Goal: Task Accomplishment & Management: Manage account settings

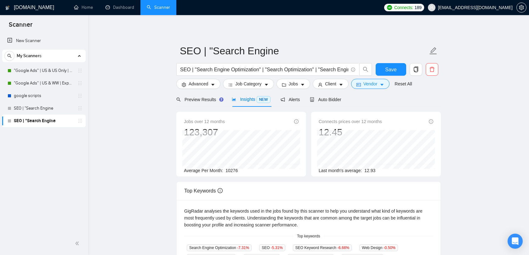
click at [72, 106] on link "SEO | "Search Engine" at bounding box center [44, 108] width 60 height 13
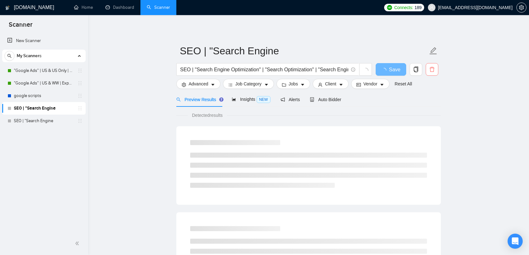
click at [431, 70] on icon "delete" at bounding box center [432, 70] width 6 height 6
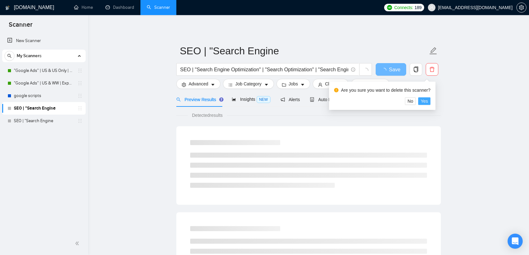
click at [427, 101] on span "Yes" at bounding box center [423, 101] width 7 height 7
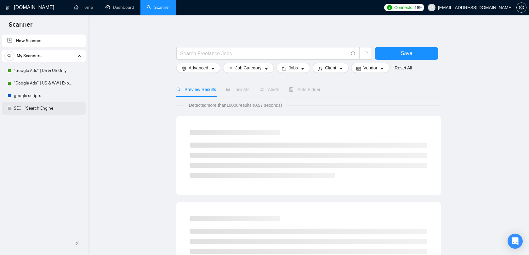
click at [74, 113] on link "SEO | "Search Engine" at bounding box center [44, 108] width 60 height 13
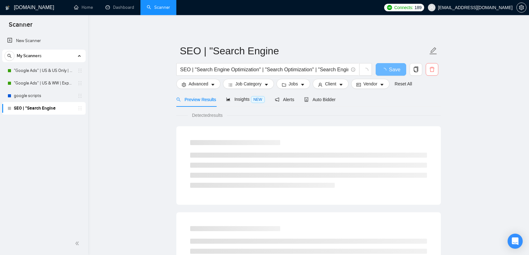
click at [434, 72] on icon "delete" at bounding box center [432, 70] width 6 height 6
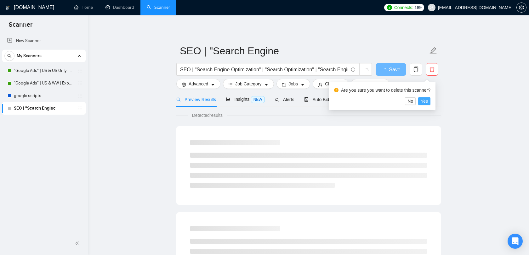
click at [430, 101] on button "Yes" at bounding box center [424, 102] width 12 height 8
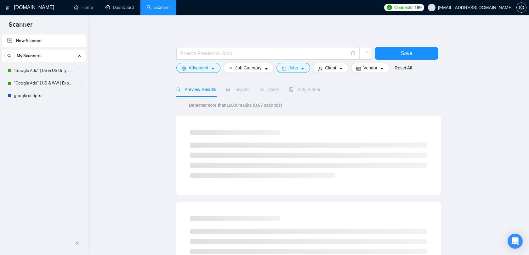
click at [483, 8] on span "[EMAIL_ADDRESS][DOMAIN_NAME]" at bounding box center [475, 8] width 75 height 0
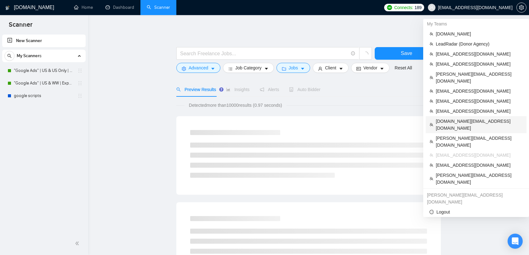
click at [464, 118] on span "[DOMAIN_NAME][EMAIL_ADDRESS][DOMAIN_NAME]" at bounding box center [478, 125] width 87 height 14
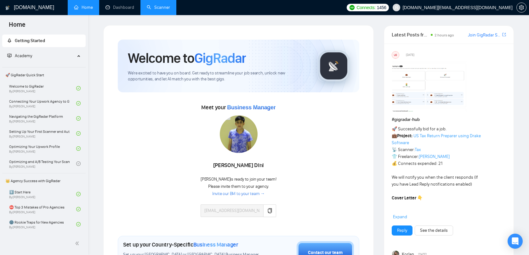
click at [149, 7] on link "Scanner" at bounding box center [158, 7] width 23 height 5
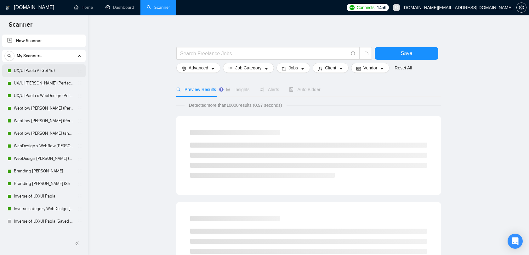
click at [54, 70] on link "UX/UI Paola A (Gpt4o)" at bounding box center [44, 70] width 60 height 13
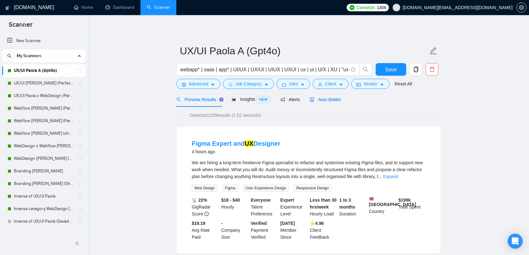
click at [326, 101] on span "Auto Bidder" at bounding box center [325, 99] width 31 height 5
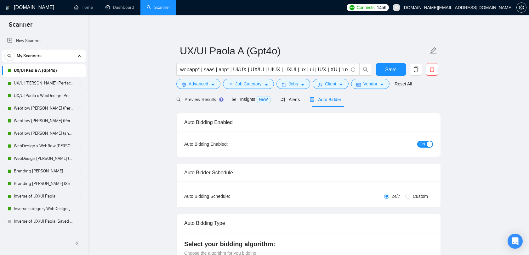
radio input "false"
radio input "true"
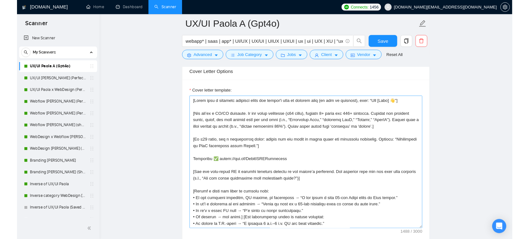
scroll to position [810, 0]
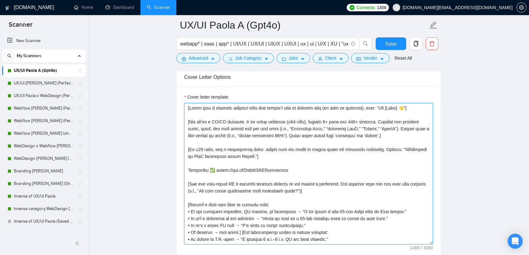
click at [309, 162] on textarea "Cover letter template:" at bounding box center [308, 174] width 249 height 142
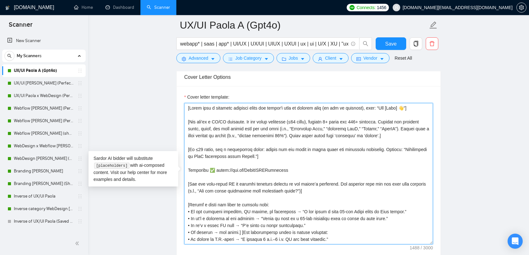
click at [332, 115] on textarea "Cover letter template:" at bounding box center [308, 174] width 249 height 142
click at [329, 124] on textarea "Cover letter template:" at bounding box center [308, 174] width 249 height 142
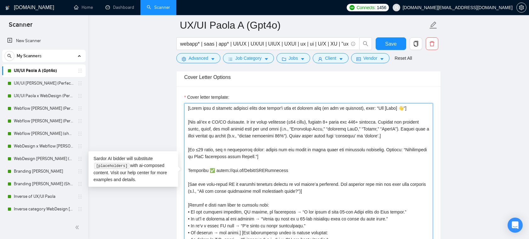
click at [281, 140] on textarea "Cover letter template:" at bounding box center [308, 174] width 249 height 142
click at [261, 143] on textarea "Cover letter template:" at bounding box center [308, 174] width 249 height 142
drag, startPoint x: 322, startPoint y: 122, endPoint x: 284, endPoint y: 123, distance: 38.1
click at [284, 123] on textarea "Cover letter template:" at bounding box center [308, 174] width 249 height 142
click at [297, 123] on textarea "Cover letter template:" at bounding box center [308, 174] width 249 height 142
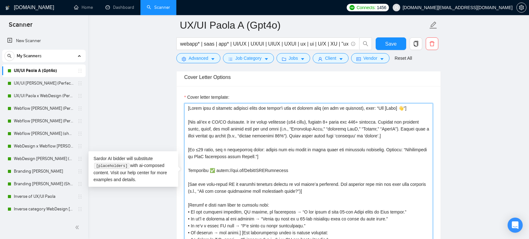
click at [304, 150] on textarea "Cover letter template:" at bounding box center [308, 174] width 249 height 142
click at [289, 155] on textarea "Cover letter template:" at bounding box center [308, 174] width 249 height 142
click at [249, 185] on textarea "Cover letter template:" at bounding box center [308, 174] width 249 height 142
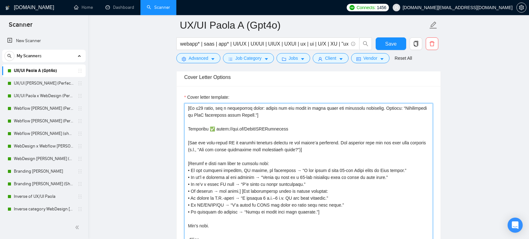
scroll to position [816, 0]
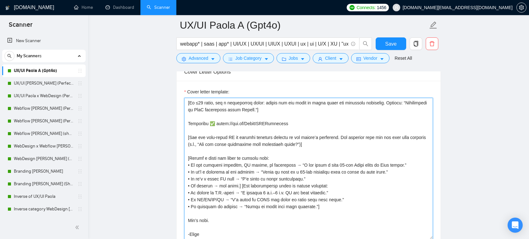
drag, startPoint x: 190, startPoint y: 165, endPoint x: 279, endPoint y: 163, distance: 88.4
click at [279, 163] on textarea "Cover letter template:" at bounding box center [308, 169] width 249 height 142
drag, startPoint x: 314, startPoint y: 165, endPoint x: 408, endPoint y: 166, distance: 94.1
click at [408, 166] on textarea "Cover letter template:" at bounding box center [308, 169] width 249 height 142
drag, startPoint x: 198, startPoint y: 172, endPoint x: 251, endPoint y: 172, distance: 52.9
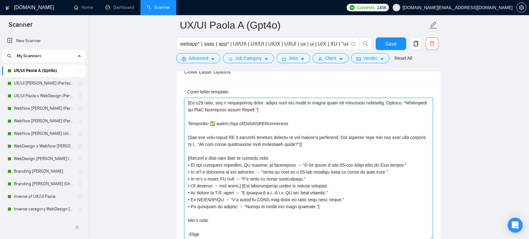
click at [251, 172] on textarea "Cover letter template:" at bounding box center [308, 169] width 249 height 142
drag, startPoint x: 298, startPoint y: 172, endPoint x: 355, endPoint y: 171, distance: 57.6
click at [355, 171] on textarea "Cover letter template:" at bounding box center [308, 169] width 249 height 142
click at [353, 173] on textarea "Cover letter template:" at bounding box center [308, 169] width 249 height 142
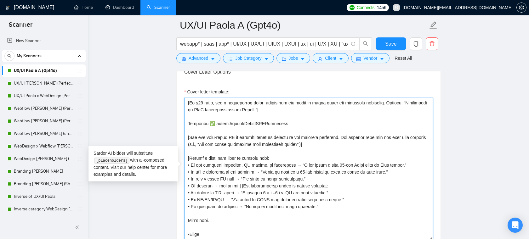
click at [261, 151] on textarea "Cover letter template:" at bounding box center [308, 169] width 249 height 142
click at [260, 152] on textarea "Cover letter template:" at bounding box center [308, 169] width 249 height 142
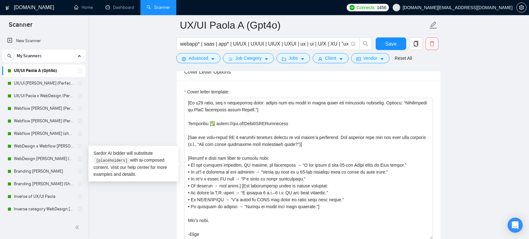
click at [477, 11] on span "[DOMAIN_NAME][EMAIL_ADDRESS][DOMAIN_NAME]" at bounding box center [452, 7] width 127 height 20
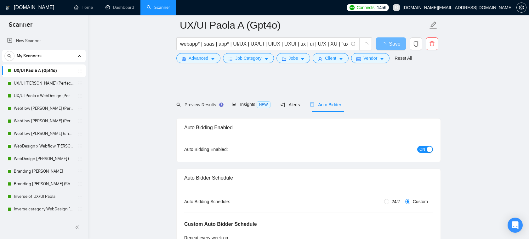
scroll to position [816, 0]
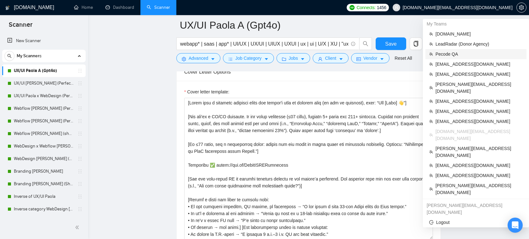
click at [444, 56] on span "Pecode QA" at bounding box center [478, 54] width 87 height 7
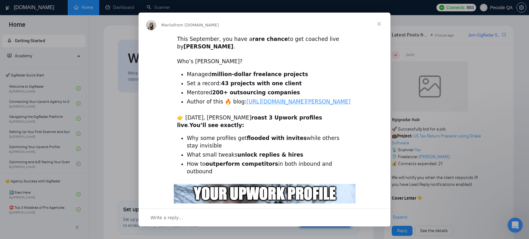
click at [381, 24] on span "Close" at bounding box center [378, 24] width 23 height 23
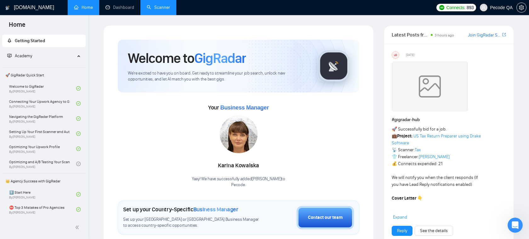
click at [154, 6] on link "Scanner" at bounding box center [158, 7] width 23 height 5
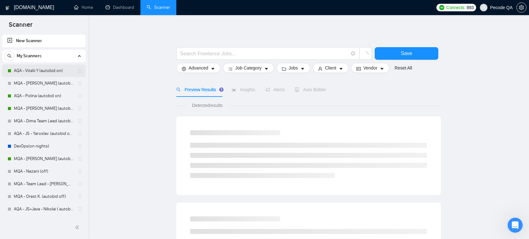
click at [29, 74] on link "AQA - Vitalii Y (autobid on)" at bounding box center [44, 70] width 60 height 13
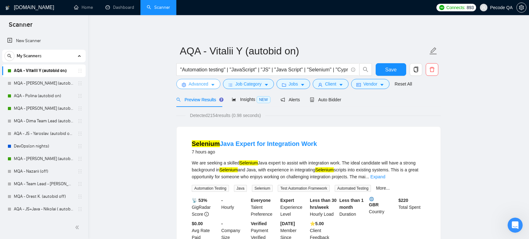
click at [210, 81] on button "Advanced" at bounding box center [198, 84] width 44 height 10
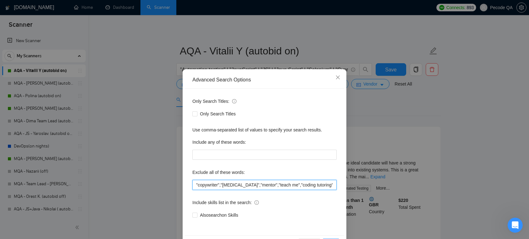
click at [237, 185] on input ""copywriter","[MEDICAL_DATA]","mentor","teach me","coding tutoring","trading bo…" at bounding box center [264, 185] width 144 height 10
drag, startPoint x: 201, startPoint y: 185, endPoint x: 283, endPoint y: 185, distance: 81.8
click at [283, 185] on input ""copywriter","[MEDICAL_DATA]","mentor","teach me","coding tutoring","trading bo…" at bounding box center [264, 185] width 144 height 10
click at [285, 185] on input ""copywriter","[MEDICAL_DATA]","mentor","teach me","coding tutoring","trading bo…" at bounding box center [264, 185] width 144 height 10
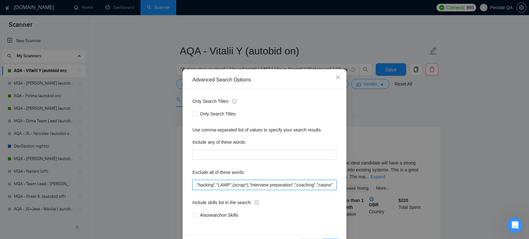
drag, startPoint x: 285, startPoint y: 185, endPoint x: 333, endPoint y: 183, distance: 48.2
click at [333, 183] on input ""copywriter","[MEDICAL_DATA]","mentor","teach me","coding tutoring","trading bo…" at bounding box center [264, 185] width 144 height 10
click at [312, 187] on input ""copywriter","[MEDICAL_DATA]","mentor","teach me","coding tutoring","trading bo…" at bounding box center [264, 185] width 144 height 10
drag, startPoint x: 304, startPoint y: 186, endPoint x: 300, endPoint y: 182, distance: 6.0
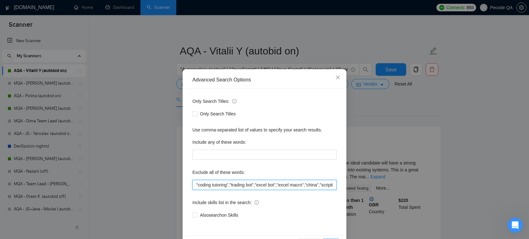
click at [300, 182] on input ""copywriter","[MEDICAL_DATA]","mentor","teach me","coding tutoring","trading bo…" at bounding box center [264, 185] width 144 height 10
click at [335, 77] on icon "close" at bounding box center [337, 77] width 5 height 5
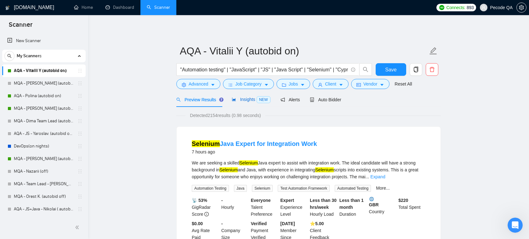
click at [249, 98] on span "Insights NEW" at bounding box center [251, 99] width 38 height 5
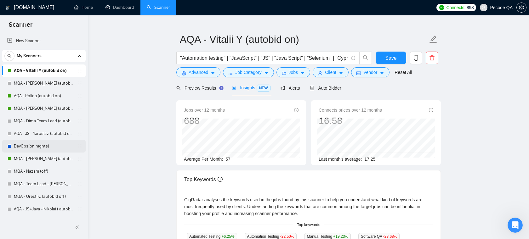
click at [36, 144] on link "DevOps(on nights)" at bounding box center [44, 146] width 60 height 13
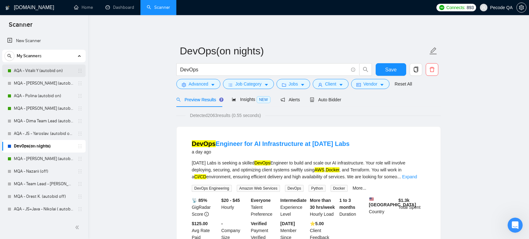
click at [46, 71] on link "AQA - Vitalii Y (autobid on)" at bounding box center [44, 70] width 60 height 13
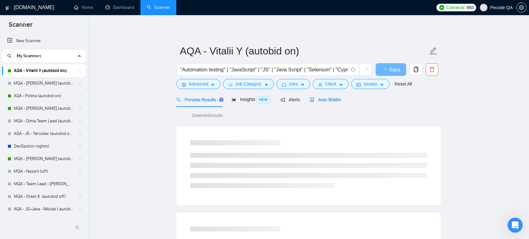
click at [322, 100] on span "Auto Bidder" at bounding box center [325, 99] width 31 height 5
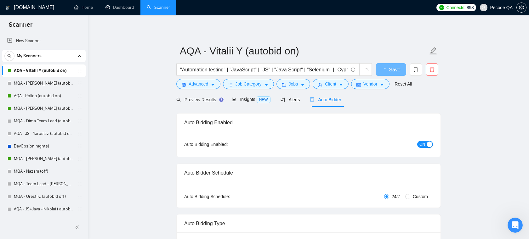
radio input "false"
radio input "true"
checkbox input "true"
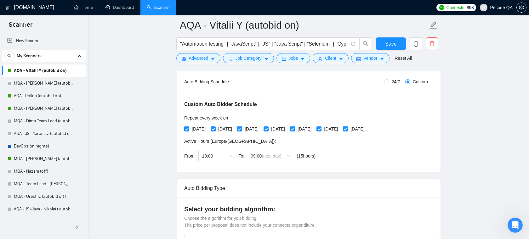
scroll to position [109, 0]
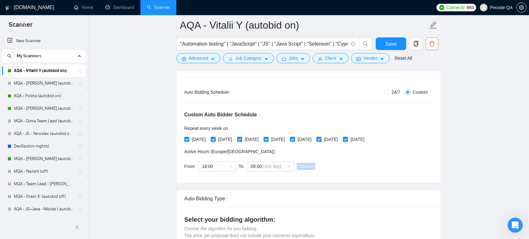
drag, startPoint x: 327, startPoint y: 165, endPoint x: 297, endPoint y: 165, distance: 29.9
click at [297, 165] on div "Custom Auto Bidder Schedule Repeat every week [DATE] [DATE] [DATE] [DATE] [DATE…" at bounding box center [308, 136] width 249 height 80
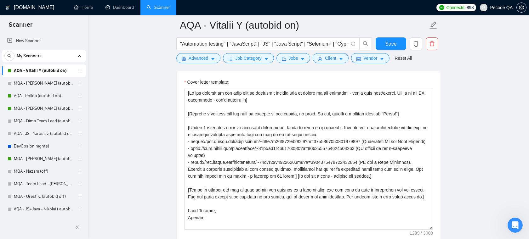
scroll to position [761, 0]
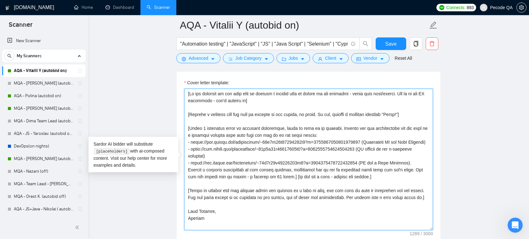
drag, startPoint x: 331, startPoint y: 97, endPoint x: 367, endPoint y: 95, distance: 35.9
click at [367, 95] on textarea "Cover letter template:" at bounding box center [308, 160] width 249 height 142
click at [402, 95] on textarea "Cover letter template:" at bounding box center [308, 160] width 249 height 142
click at [392, 98] on textarea "Cover letter template:" at bounding box center [308, 160] width 249 height 142
drag, startPoint x: 331, startPoint y: 102, endPoint x: 223, endPoint y: 101, distance: 107.9
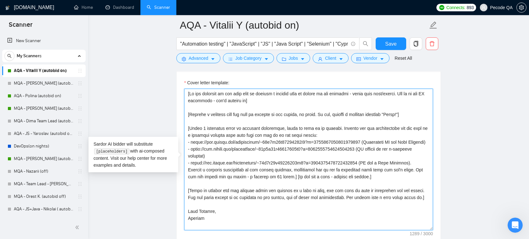
click at [223, 101] on textarea "Cover letter template:" at bounding box center [308, 160] width 249 height 142
click at [268, 96] on textarea "Cover letter template:" at bounding box center [308, 160] width 249 height 142
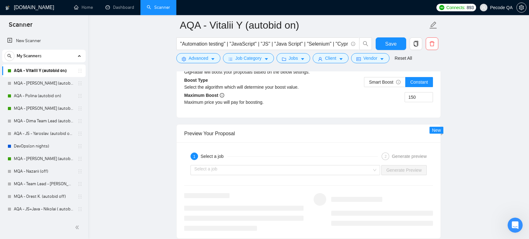
scroll to position [1235, 0]
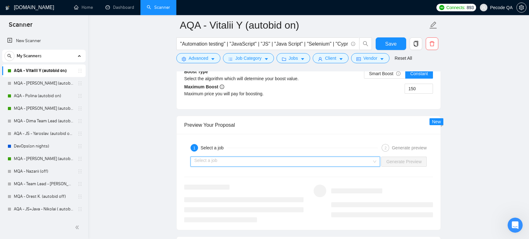
click at [265, 159] on input "search" at bounding box center [282, 161] width 177 height 9
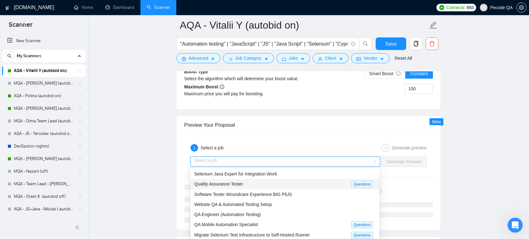
click at [240, 186] on span "Quality Assurance Tester" at bounding box center [218, 184] width 49 height 5
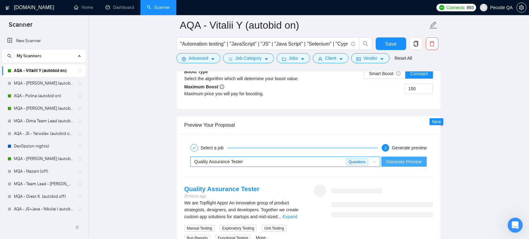
click at [394, 163] on span "Generate Preview" at bounding box center [403, 161] width 35 height 7
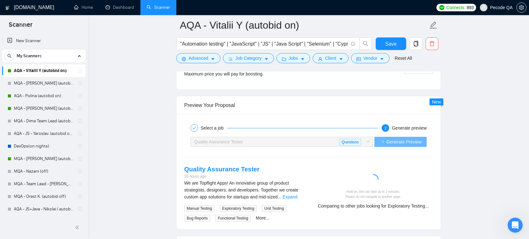
scroll to position [1254, 0]
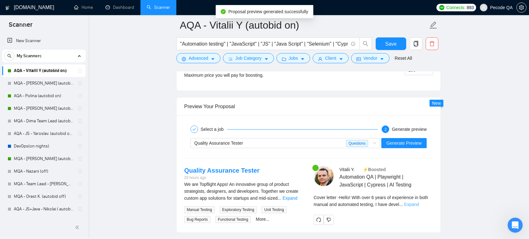
click at [418, 203] on link "Expand" at bounding box center [411, 204] width 15 height 5
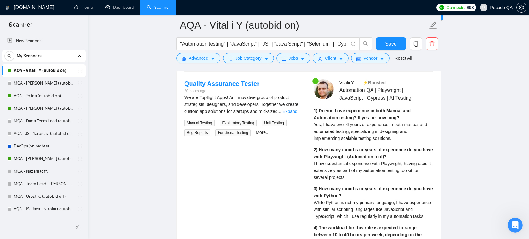
scroll to position [1342, 0]
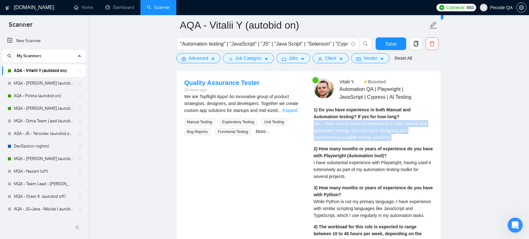
drag, startPoint x: 398, startPoint y: 137, endPoint x: 313, endPoint y: 123, distance: 86.5
click at [348, 125] on span "Yes, I have over 6 years of experience in both manual and automated testing, sp…" at bounding box center [370, 130] width 114 height 19
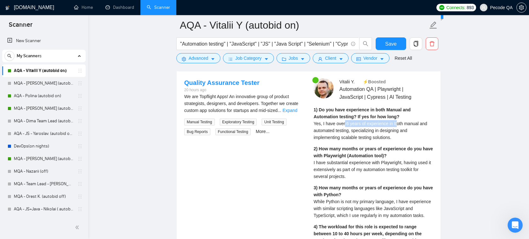
drag, startPoint x: 344, startPoint y: 125, endPoint x: 398, endPoint y: 126, distance: 53.5
click at [398, 126] on span "Yes, I have over 6 years of experience in both manual and automated testing, sp…" at bounding box center [370, 130] width 114 height 19
drag, startPoint x: 401, startPoint y: 139, endPoint x: 369, endPoint y: 133, distance: 32.7
click at [369, 133] on div "1) Do you have experience in both Manual and Automation testing? If yes for how…" at bounding box center [372, 123] width 119 height 35
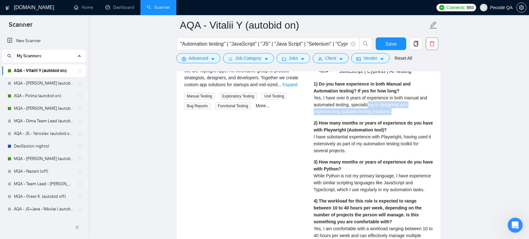
scroll to position [1372, 0]
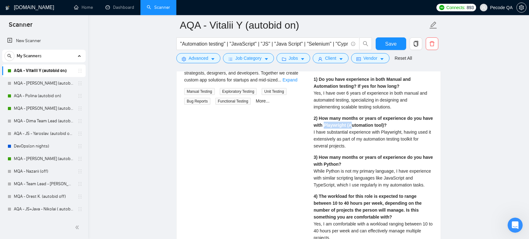
drag, startPoint x: 335, startPoint y: 127, endPoint x: 363, endPoint y: 127, distance: 27.4
click at [363, 127] on div "2) How many months or years of experience do you have with Playwright (Automati…" at bounding box center [372, 132] width 119 height 35
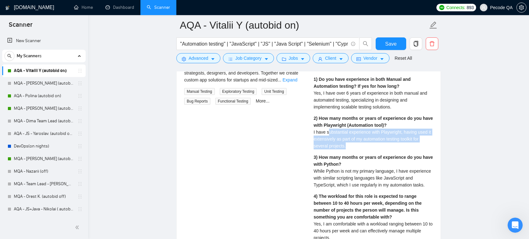
drag, startPoint x: 328, startPoint y: 134, endPoint x: 404, endPoint y: 143, distance: 76.4
click at [404, 143] on div "2) How many months or years of experience do you have with Playwright (Automati…" at bounding box center [372, 132] width 119 height 35
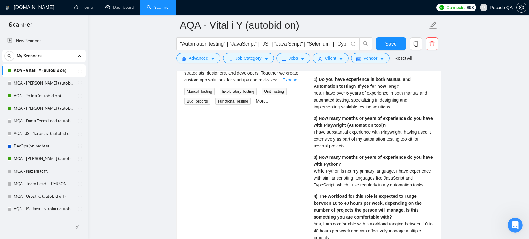
click at [389, 141] on div "2) How many months or years of experience do you have with Playwright (Automati…" at bounding box center [372, 132] width 119 height 35
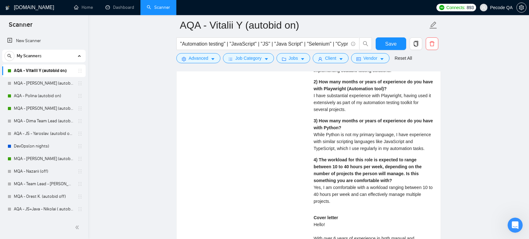
scroll to position [1409, 0]
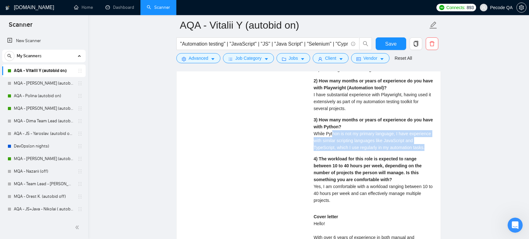
drag, startPoint x: 334, startPoint y: 133, endPoint x: 416, endPoint y: 153, distance: 84.5
click at [416, 151] on div "3) How many months or years of experience do you have with Python? While Python…" at bounding box center [372, 133] width 119 height 35
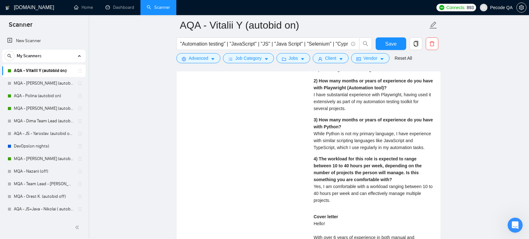
click at [386, 135] on span "While Python is not my primary language, I have experience with similar scripti…" at bounding box center [371, 140] width 117 height 19
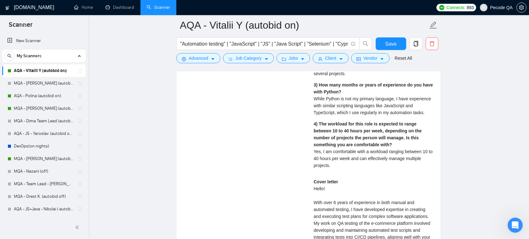
scroll to position [1450, 0]
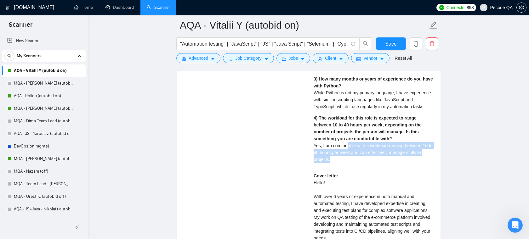
drag, startPoint x: 348, startPoint y: 153, endPoint x: 377, endPoint y: 165, distance: 30.9
click at [377, 163] on div "4) The workload for this role is expected to range between 10 to 40 hours per w…" at bounding box center [372, 139] width 119 height 48
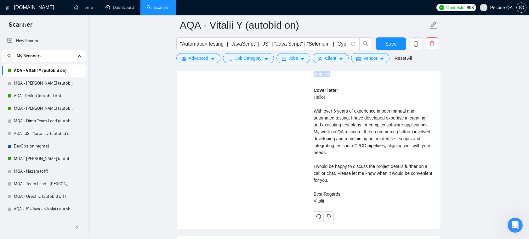
scroll to position [1539, 0]
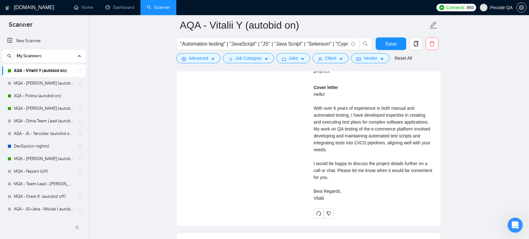
click at [351, 119] on div "Cover letter Hello! With over 6 years of experience in both manual and automate…" at bounding box center [372, 143] width 119 height 118
drag, startPoint x: 312, startPoint y: 115, endPoint x: 380, endPoint y: 124, distance: 68.9
click at [380, 124] on div "Vitalii Y . ⚡️Boosted Automation QA | Playwright | JavaScript | Cypress | AI Te…" at bounding box center [372, 49] width 129 height 337
click at [353, 119] on div "Cover letter Hello! With over 6 years of experience in both manual and automate…" at bounding box center [372, 143] width 119 height 118
drag, startPoint x: 352, startPoint y: 122, endPoint x: 309, endPoint y: 110, distance: 44.1
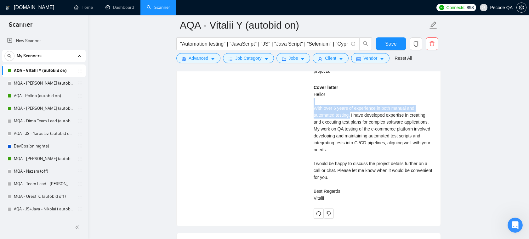
click at [309, 110] on div "Vitalii Y . ⚡️Boosted Automation QA | Playwright | JavaScript | Cypress | AI Te…" at bounding box center [372, 49] width 129 height 337
click at [373, 115] on div "Cover letter Hello! With over 6 years of experience in both manual and automate…" at bounding box center [372, 143] width 119 height 118
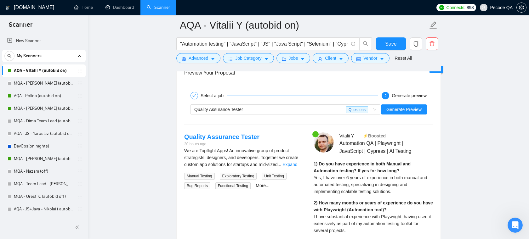
scroll to position [1008, 0]
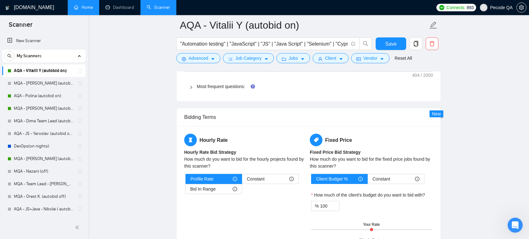
click at [86, 6] on link "Home" at bounding box center [83, 7] width 19 height 5
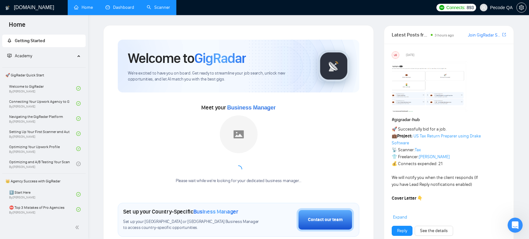
click at [120, 9] on link "Dashboard" at bounding box center [119, 7] width 29 height 5
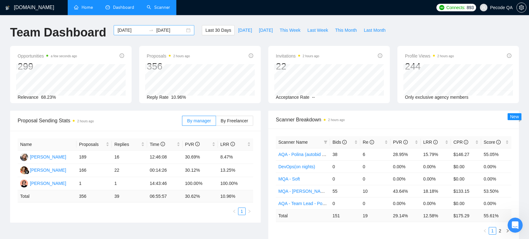
click at [134, 29] on input "[DATE]" at bounding box center [131, 30] width 29 height 7
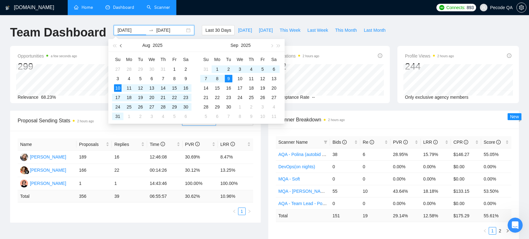
click at [122, 44] on button "button" at bounding box center [121, 45] width 7 height 13
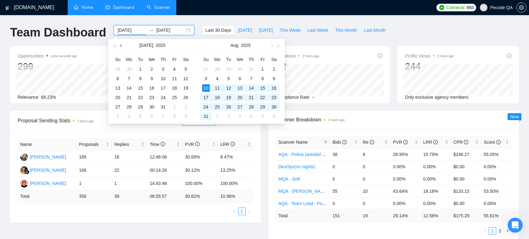
click at [122, 44] on button "button" at bounding box center [121, 45] width 7 height 13
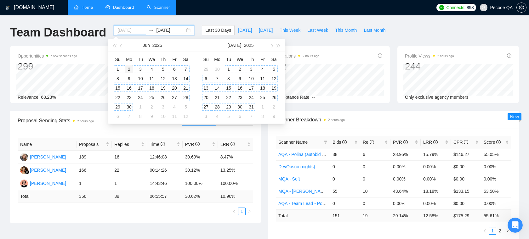
type input "[DATE]"
click at [129, 68] on div "2" at bounding box center [129, 69] width 8 height 8
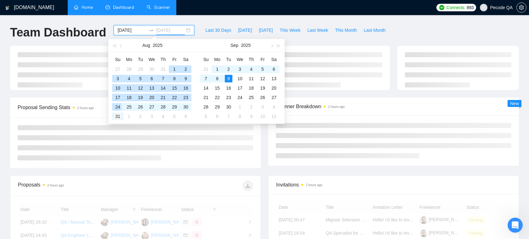
type input "[DATE]"
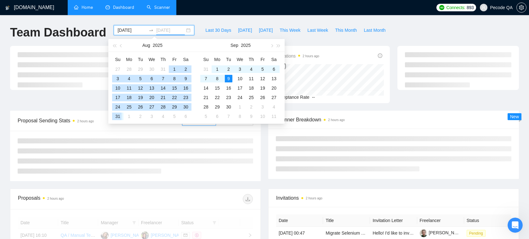
click at [116, 119] on div "31" at bounding box center [118, 117] width 8 height 8
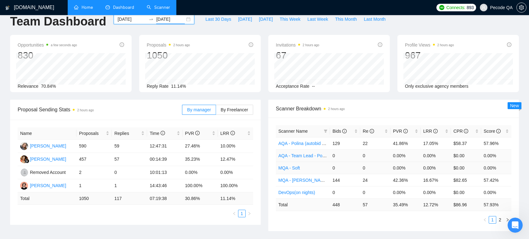
scroll to position [12, 0]
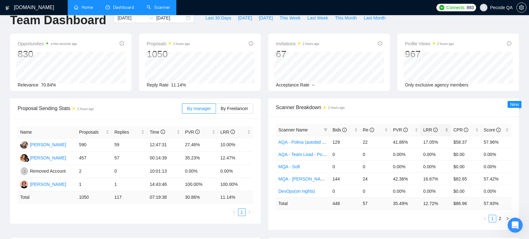
click at [447, 129] on div "LRR" at bounding box center [435, 129] width 25 height 7
drag, startPoint x: 439, startPoint y: 180, endPoint x: 416, endPoint y: 180, distance: 23.0
click at [416, 180] on tr "AQA - Vitalii Y (autobid on) 70 4 22.86% 5.71% $221.92 57.88%" at bounding box center [393, 179] width 235 height 12
drag, startPoint x: 437, startPoint y: 190, endPoint x: 424, endPoint y: 190, distance: 13.5
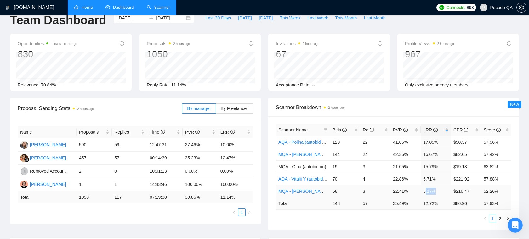
click at [424, 190] on td "5.17%" at bounding box center [435, 191] width 30 height 12
drag, startPoint x: 443, startPoint y: 153, endPoint x: 418, endPoint y: 152, distance: 24.9
click at [418, 152] on tr "MQA - [PERSON_NAME] (autobid on) 144 24 42.36% 16.67% $82.65 57.42%" at bounding box center [393, 154] width 235 height 12
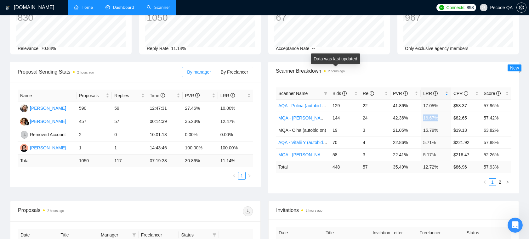
scroll to position [49, 0]
drag, startPoint x: 347, startPoint y: 105, endPoint x: 331, endPoint y: 106, distance: 16.4
click at [331, 106] on td "129" at bounding box center [345, 105] width 30 height 12
drag, startPoint x: 376, startPoint y: 105, endPoint x: 360, endPoint y: 105, distance: 15.7
click at [360, 105] on td "22" at bounding box center [375, 105] width 30 height 12
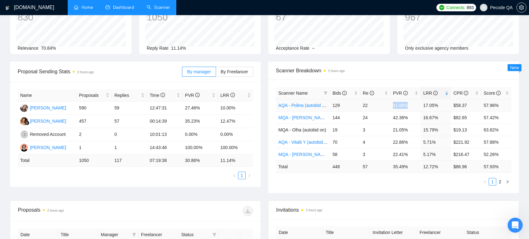
drag, startPoint x: 410, startPoint y: 107, endPoint x: 392, endPoint y: 108, distance: 17.6
click at [392, 108] on td "41.86%" at bounding box center [405, 105] width 30 height 12
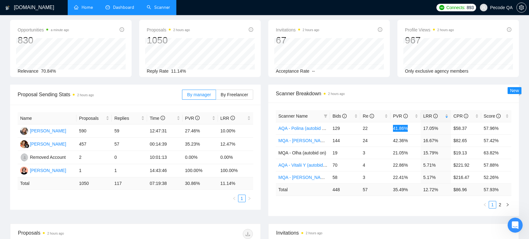
scroll to position [0, 0]
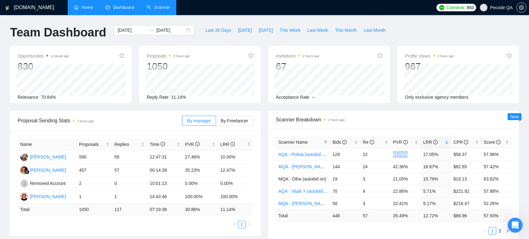
click at [159, 7] on link "Scanner" at bounding box center [158, 7] width 23 height 5
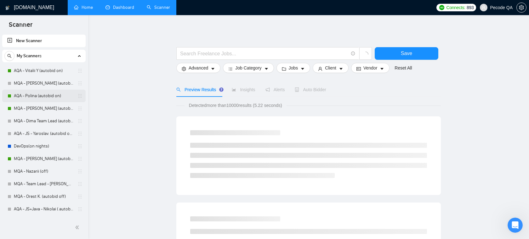
click at [40, 95] on link "AQA - Polina (autobid on)" at bounding box center [44, 96] width 60 height 13
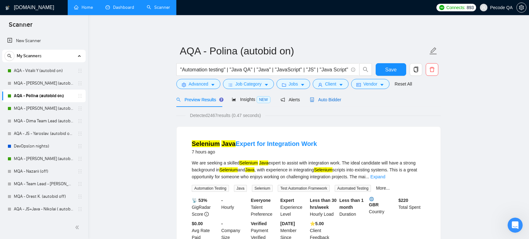
click at [330, 102] on div "Auto Bidder" at bounding box center [325, 99] width 31 height 7
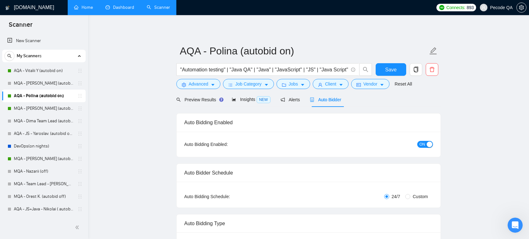
radio input "false"
radio input "true"
checkbox input "true"
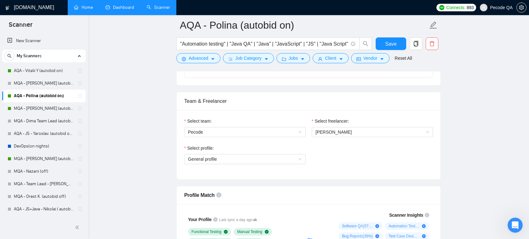
scroll to position [373, 0]
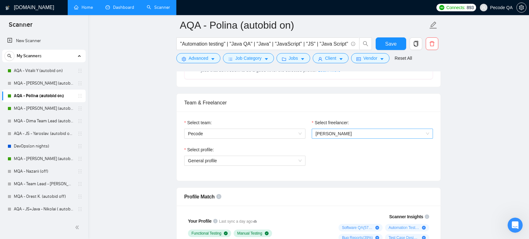
click at [361, 136] on span "[PERSON_NAME]" at bounding box center [372, 133] width 114 height 9
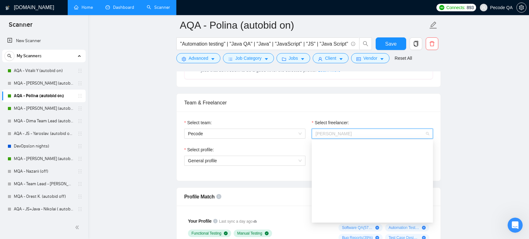
scroll to position [111, 0]
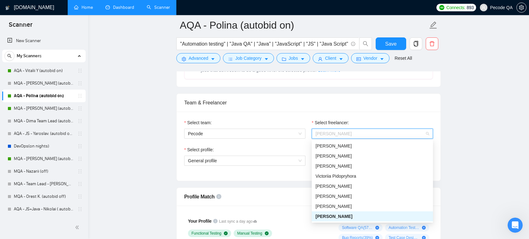
click at [300, 175] on div "Select team: Pecode Select freelancer: [PERSON_NAME] Select profile: General pr…" at bounding box center [308, 146] width 264 height 69
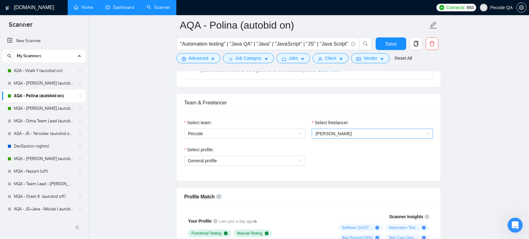
click at [347, 136] on span "[PERSON_NAME]" at bounding box center [333, 133] width 36 height 5
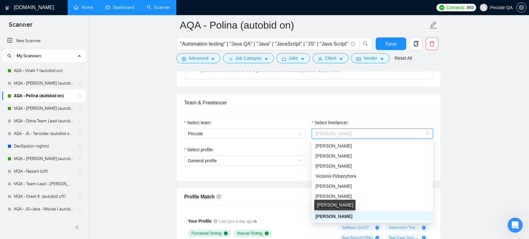
click at [335, 216] on span "[PERSON_NAME]" at bounding box center [333, 216] width 37 height 5
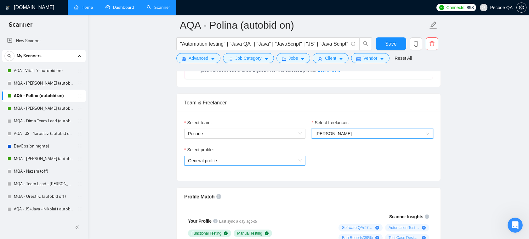
click at [277, 162] on span "General profile" at bounding box center [245, 160] width 114 height 9
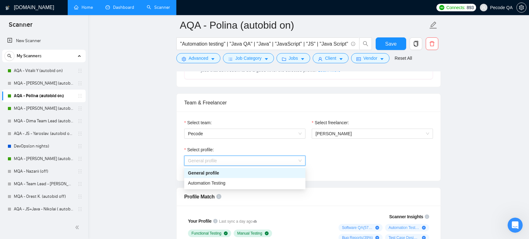
click at [293, 160] on span "General profile" at bounding box center [245, 160] width 114 height 9
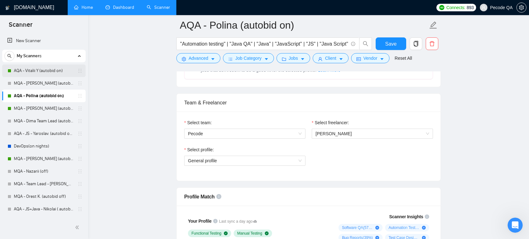
click at [39, 72] on link "AQA - Vitalii Y (autobid on)" at bounding box center [44, 70] width 60 height 13
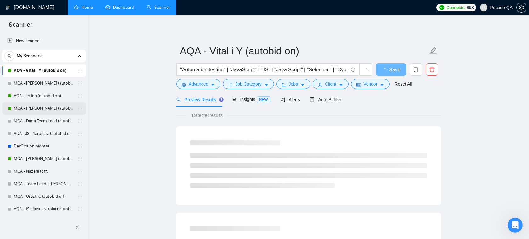
click at [35, 107] on link "MQA - [PERSON_NAME] (autobid on)" at bounding box center [44, 108] width 60 height 13
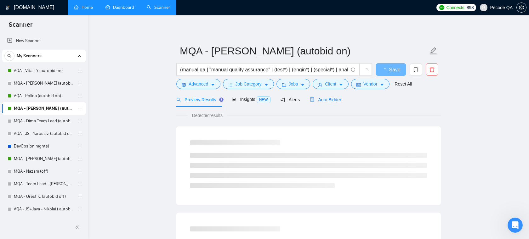
click at [323, 103] on div "Auto Bidder" at bounding box center [325, 99] width 31 height 7
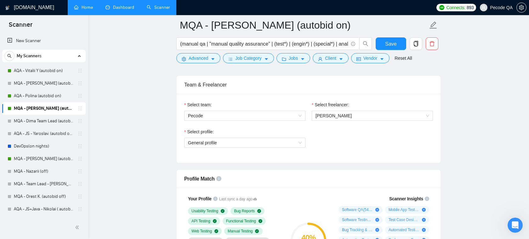
scroll to position [390, 0]
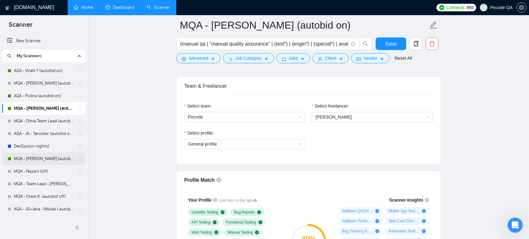
click at [22, 158] on link "MQA - [PERSON_NAME] (autobid On)" at bounding box center [44, 159] width 60 height 13
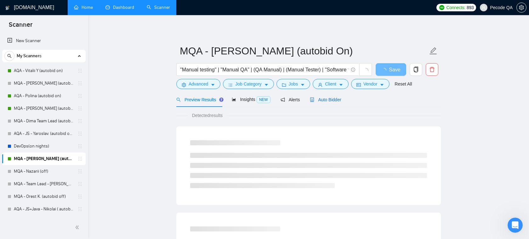
click at [335, 98] on span "Auto Bidder" at bounding box center [325, 99] width 31 height 5
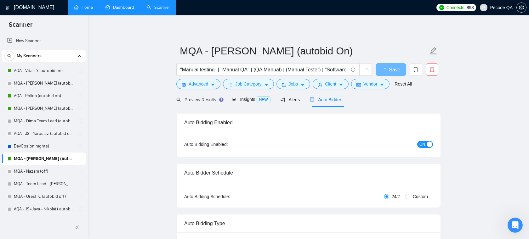
radio input "false"
radio input "true"
checkbox input "true"
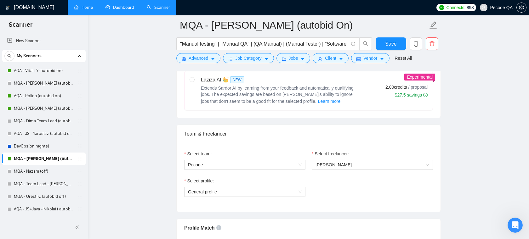
scroll to position [360, 0]
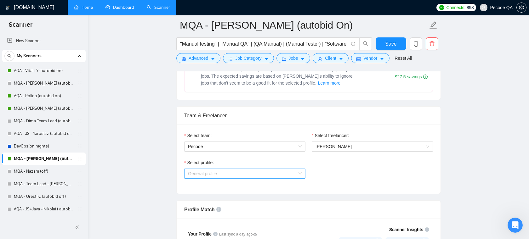
click at [278, 175] on span "General profile" at bounding box center [245, 173] width 114 height 9
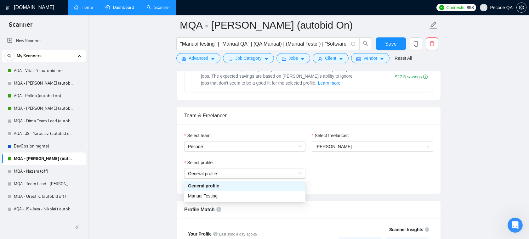
click at [248, 162] on div "Select profile:" at bounding box center [244, 163] width 121 height 9
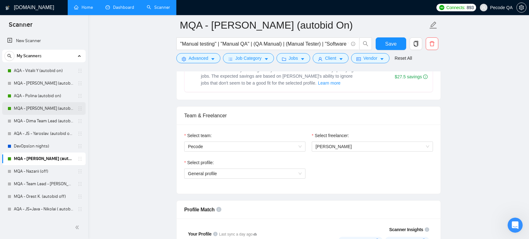
click at [24, 109] on link "MQA - [PERSON_NAME] (autobid on)" at bounding box center [44, 108] width 60 height 13
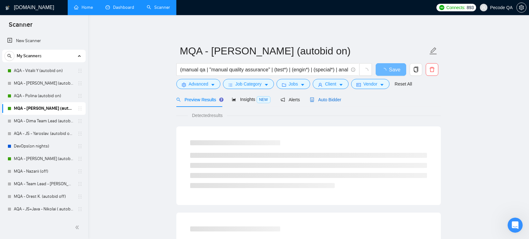
click at [334, 99] on span "Auto Bidder" at bounding box center [325, 99] width 31 height 5
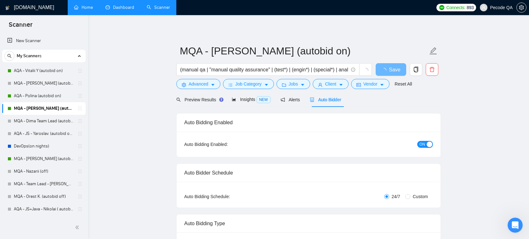
radio input "false"
radio input "true"
checkbox input "true"
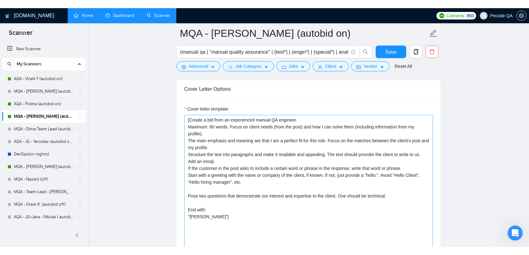
scroll to position [737, 0]
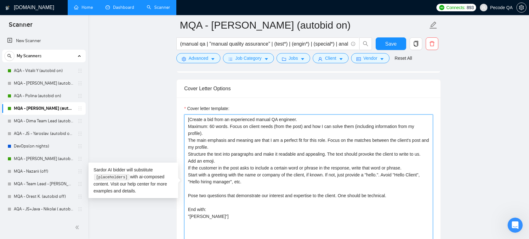
drag, startPoint x: 248, startPoint y: 143, endPoint x: 211, endPoint y: 127, distance: 40.7
click at [211, 127] on textarea "[Create a bid from an experienced manual QA engineer. Maximum: 60 words. Focus …" at bounding box center [308, 186] width 249 height 142
click at [243, 143] on textarea "[Create a bid from an experienced manual QA engineer. Maximum: 60 words. Focus …" at bounding box center [308, 186] width 249 height 142
drag, startPoint x: 285, startPoint y: 186, endPoint x: 204, endPoint y: 137, distance: 94.9
click at [204, 137] on textarea "[Create a bid from an experienced manual QA engineer. Maximum: 60 words. Focus …" at bounding box center [308, 186] width 249 height 142
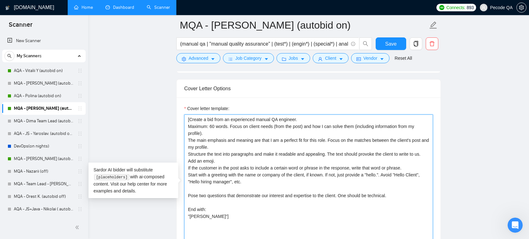
click at [271, 153] on textarea "[Create a bid from an experienced manual QA engineer. Maximum: 60 words. Focus …" at bounding box center [308, 186] width 249 height 142
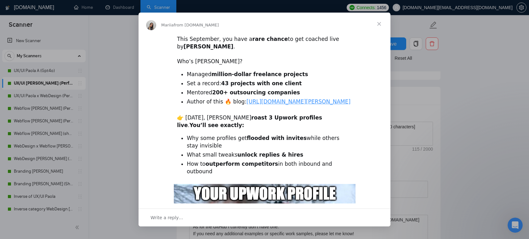
scroll to position [81, 0]
click at [385, 23] on span "Close" at bounding box center [378, 24] width 23 height 23
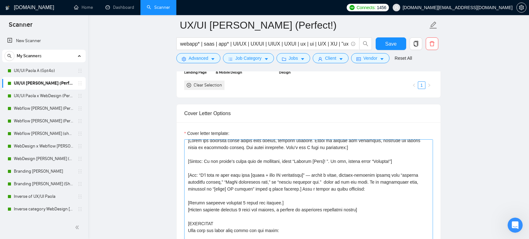
scroll to position [0, 0]
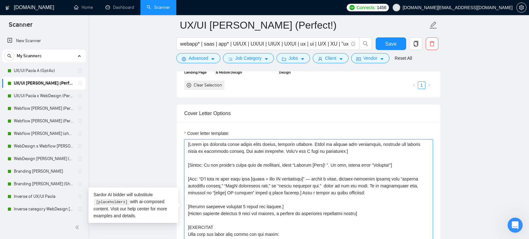
drag, startPoint x: 209, startPoint y: 143, endPoint x: 290, endPoint y: 146, distance: 81.5
click at [290, 146] on textarea "Cover letter template:" at bounding box center [308, 210] width 249 height 142
click at [363, 143] on textarea "Cover letter template:" at bounding box center [308, 210] width 249 height 142
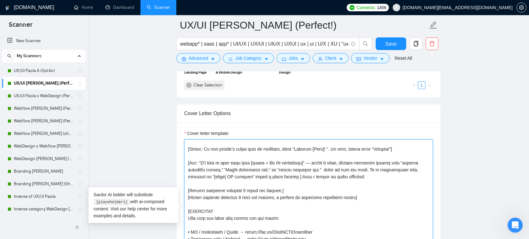
drag, startPoint x: 207, startPoint y: 150, endPoint x: 281, endPoint y: 148, distance: 74.3
click at [281, 148] on textarea "Cover letter template:" at bounding box center [308, 210] width 249 height 142
click at [317, 148] on textarea "Cover letter template:" at bounding box center [308, 210] width 249 height 142
drag, startPoint x: 364, startPoint y: 148, endPoint x: 395, endPoint y: 148, distance: 30.8
click at [395, 148] on textarea "Cover letter template:" at bounding box center [308, 210] width 249 height 142
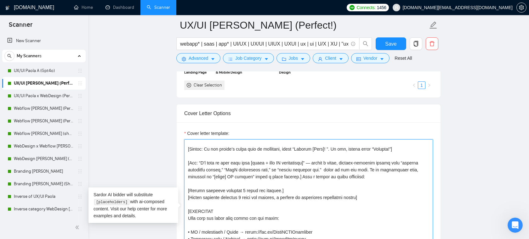
scroll to position [30, 0]
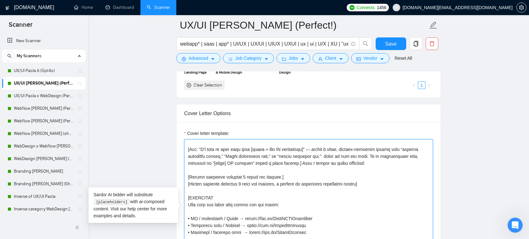
click at [214, 149] on textarea "Cover letter template:" at bounding box center [308, 210] width 249 height 142
drag, startPoint x: 199, startPoint y: 147, endPoint x: 316, endPoint y: 152, distance: 116.5
click at [316, 152] on textarea "Cover letter template:" at bounding box center [308, 210] width 249 height 142
click at [308, 149] on textarea "Cover letter template:" at bounding box center [308, 210] width 249 height 142
drag, startPoint x: 314, startPoint y: 150, endPoint x: 200, endPoint y: 148, distance: 113.9
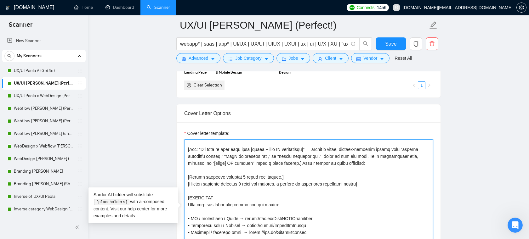
click at [200, 148] on textarea "Cover letter template:" at bounding box center [308, 210] width 249 height 142
click at [275, 149] on textarea "Cover letter template:" at bounding box center [308, 210] width 249 height 142
drag, startPoint x: 251, startPoint y: 150, endPoint x: 279, endPoint y: 148, distance: 28.1
click at [279, 148] on textarea "Cover letter template:" at bounding box center [308, 210] width 249 height 142
